Goal: Task Accomplishment & Management: Manage account settings

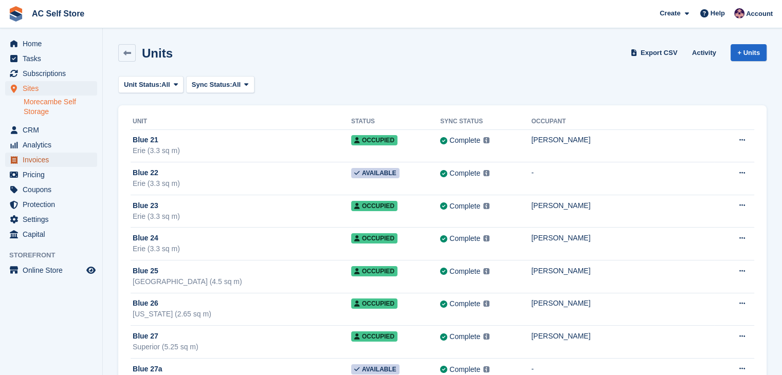
click at [40, 160] on span "Invoices" at bounding box center [54, 160] width 62 height 14
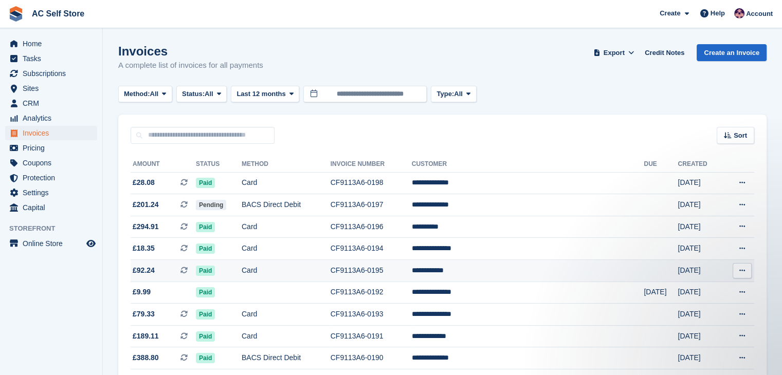
click at [281, 278] on td "Card" at bounding box center [286, 271] width 89 height 22
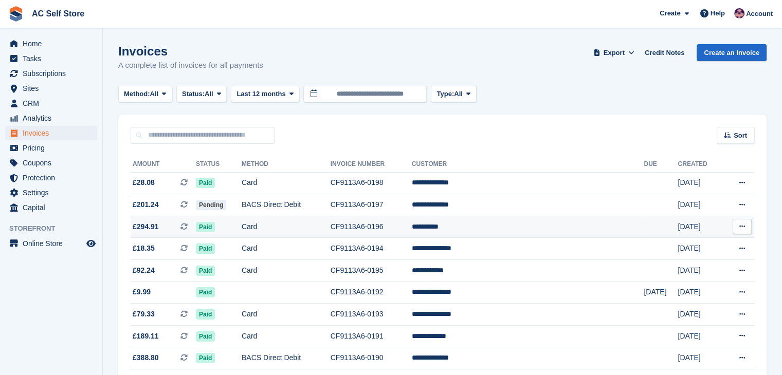
click at [331, 223] on td "Card" at bounding box center [286, 227] width 89 height 22
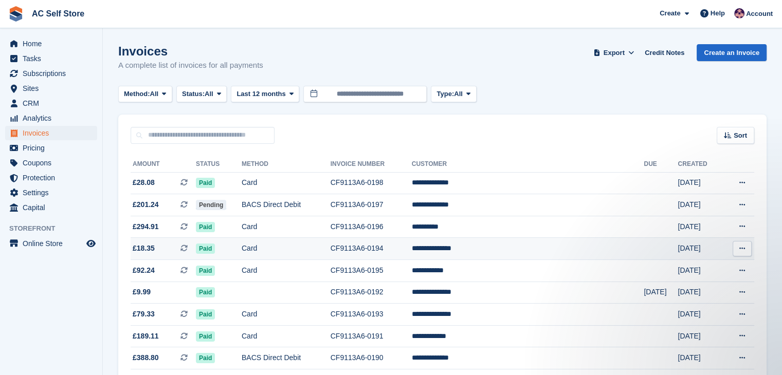
click at [279, 253] on td "Card" at bounding box center [286, 249] width 89 height 22
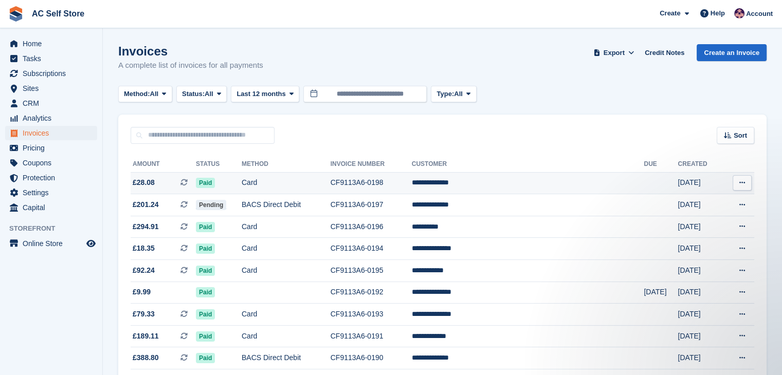
click at [483, 187] on td "**********" at bounding box center [528, 183] width 232 height 22
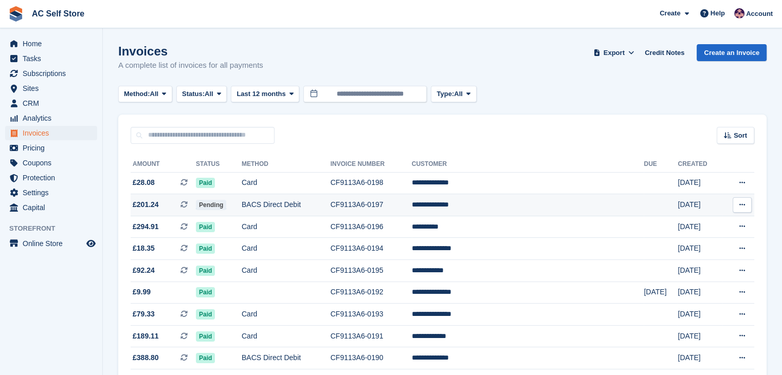
click at [298, 201] on td "BACS Direct Debit" at bounding box center [286, 205] width 89 height 22
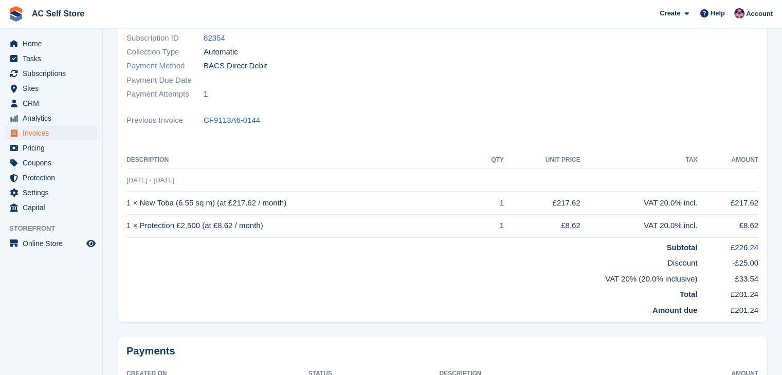
scroll to position [154, 0]
